Goal: Task Accomplishment & Management: Use online tool/utility

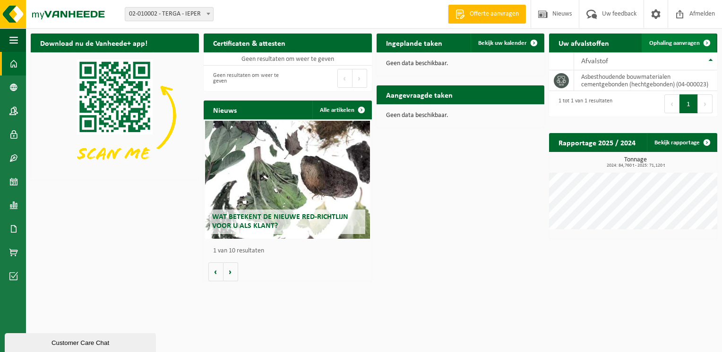
click at [663, 44] on span "Ophaling aanvragen" at bounding box center [674, 43] width 51 height 6
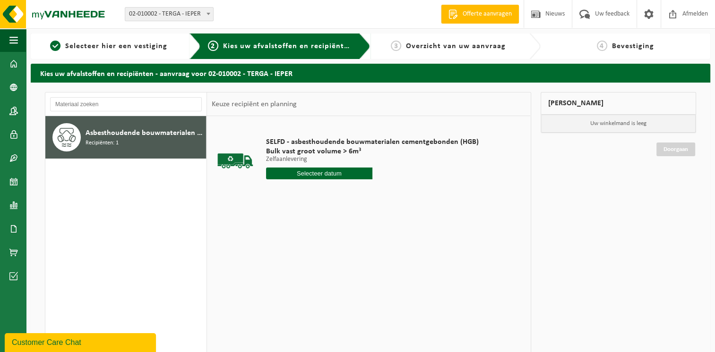
click at [328, 174] on input "text" at bounding box center [319, 174] width 106 height 12
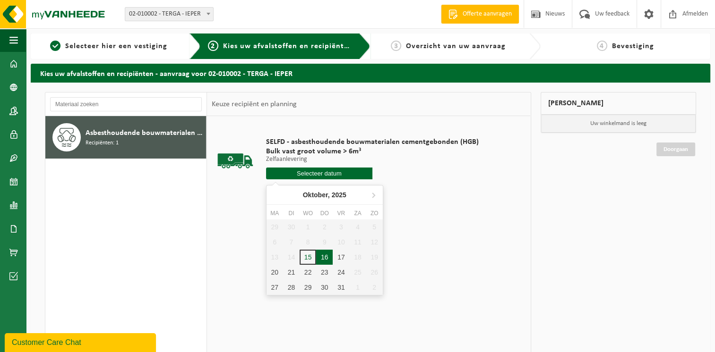
click at [323, 253] on div "16" at bounding box center [324, 257] width 17 height 15
type input "Van 2025-10-16"
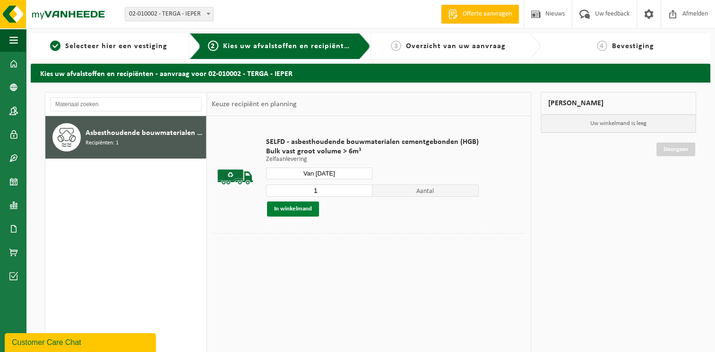
click at [277, 207] on button "In winkelmand" at bounding box center [293, 209] width 52 height 15
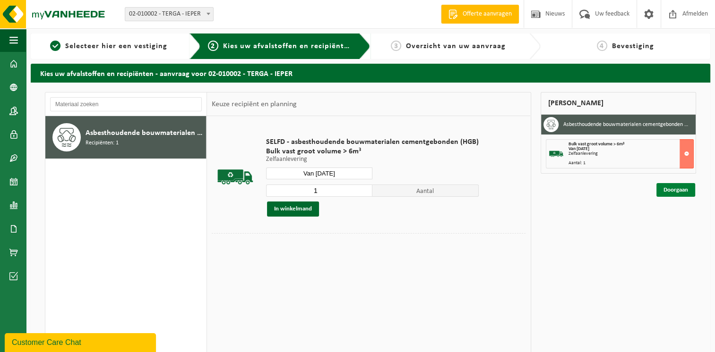
click at [673, 191] on link "Doorgaan" at bounding box center [675, 190] width 39 height 14
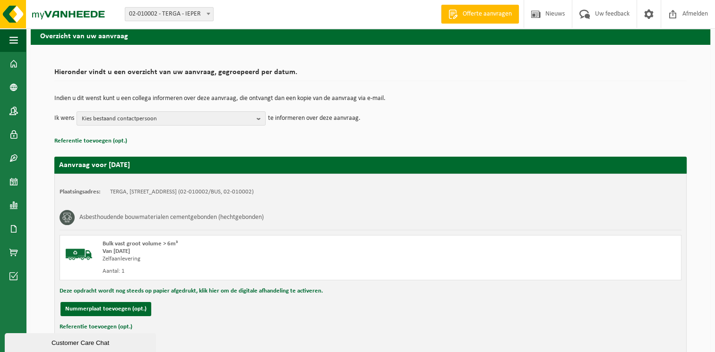
scroll to position [88, 0]
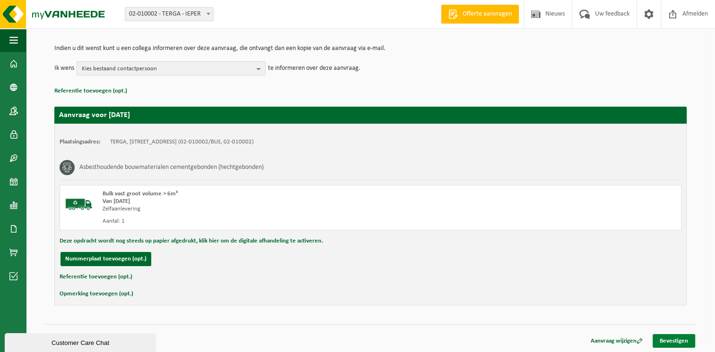
click at [677, 336] on link "Bevestigen" at bounding box center [673, 341] width 43 height 14
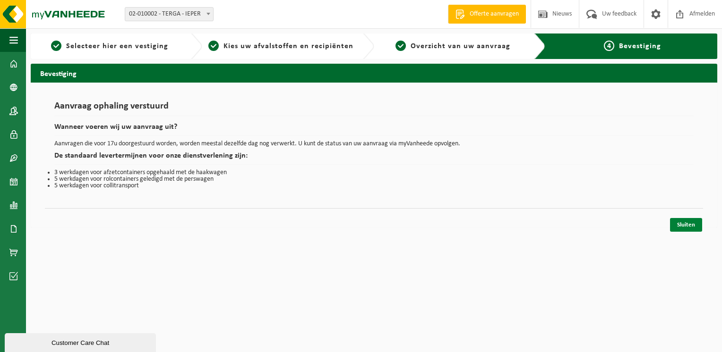
click at [684, 223] on link "Sluiten" at bounding box center [686, 225] width 32 height 14
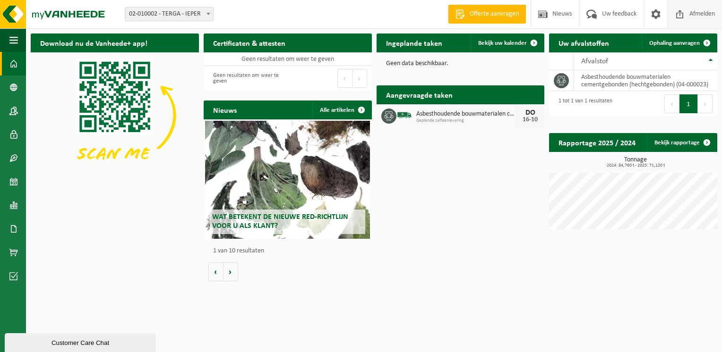
click at [692, 11] on span "Afmelden" at bounding box center [702, 14] width 30 height 28
